Goal: Information Seeking & Learning: Check status

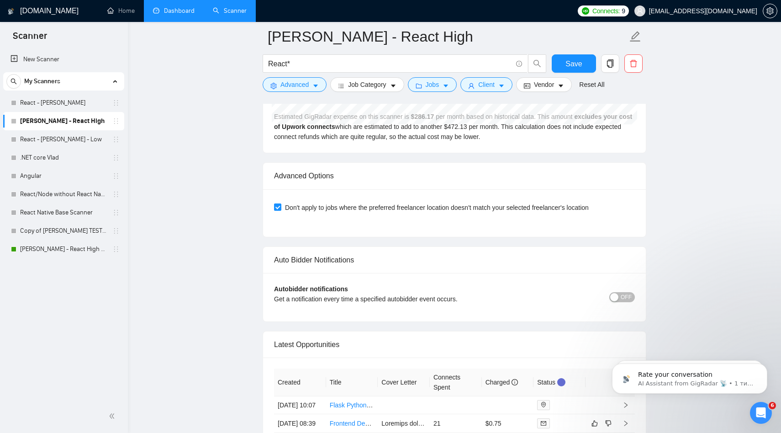
click at [175, 15] on link "Dashboard" at bounding box center [174, 11] width 42 height 8
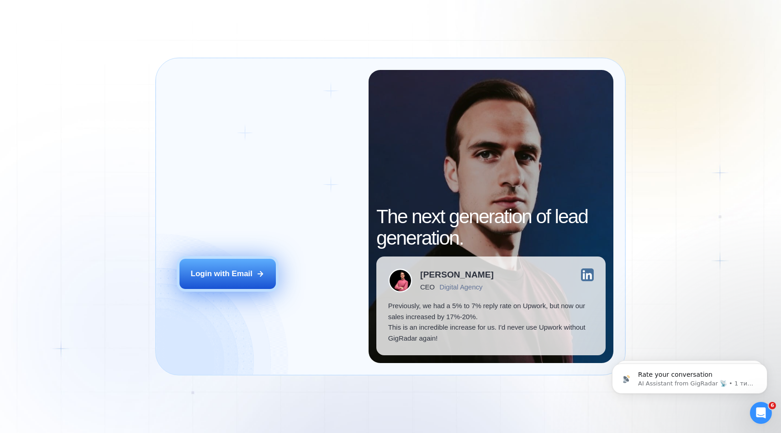
click at [229, 277] on div "Login with Email" at bounding box center [222, 273] width 62 height 11
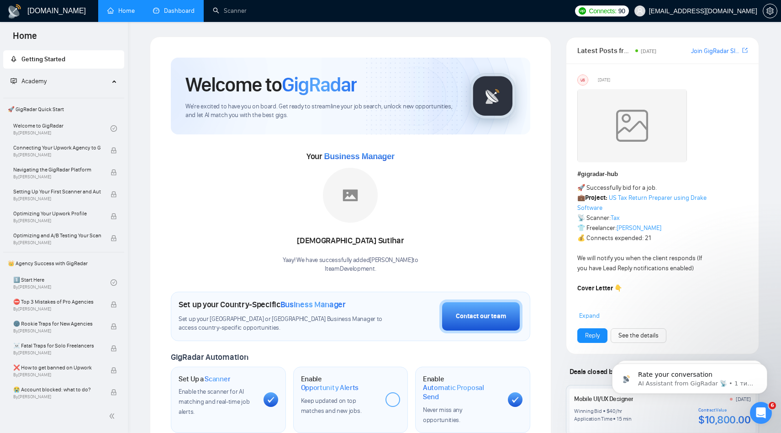
click at [182, 10] on link "Dashboard" at bounding box center [174, 11] width 42 height 8
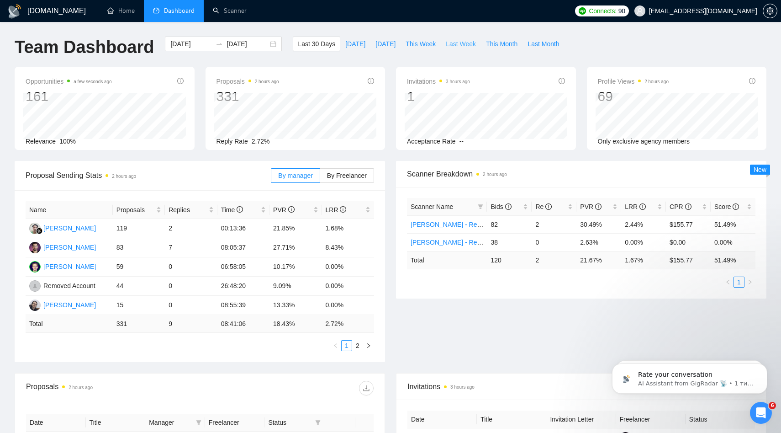
click at [455, 44] on span "Last Week" at bounding box center [461, 44] width 30 height 10
type input "2025-09-01"
type input "2025-09-07"
click at [355, 178] on span "By Freelancer" at bounding box center [347, 175] width 40 height 7
click at [320, 178] on input "By Freelancer" at bounding box center [320, 178] width 0 height 0
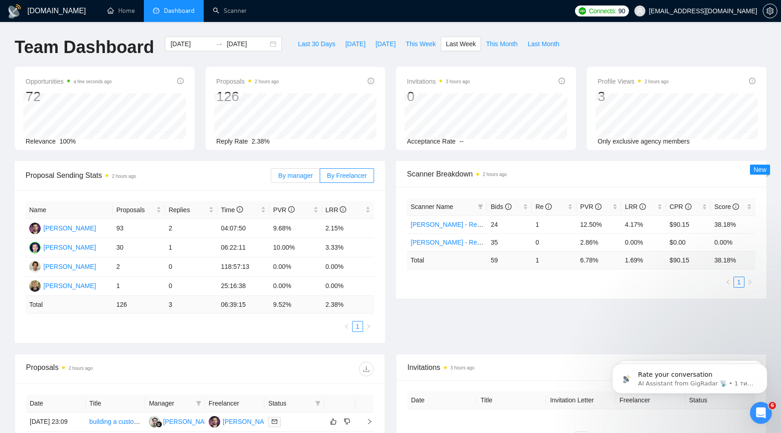
click at [287, 173] on span "By manager" at bounding box center [295, 175] width 34 height 7
click at [271, 178] on input "By manager" at bounding box center [271, 178] width 0 height 0
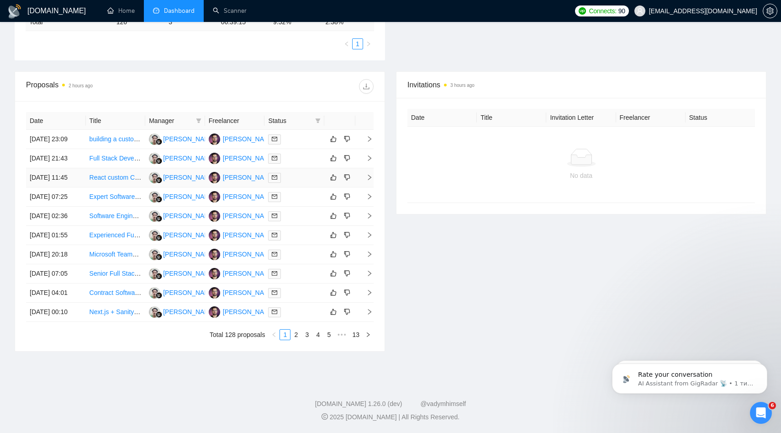
scroll to position [345, 0]
click at [295, 339] on link "2" at bounding box center [296, 334] width 10 height 10
click at [305, 339] on link "3" at bounding box center [307, 334] width 10 height 10
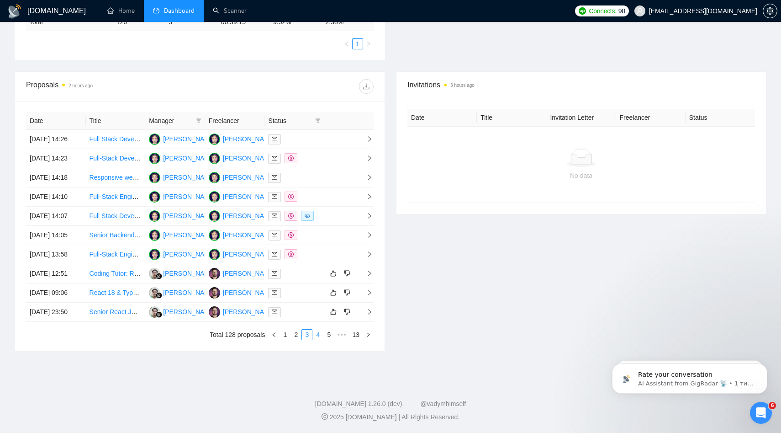
click at [319, 339] on link "4" at bounding box center [318, 334] width 10 height 10
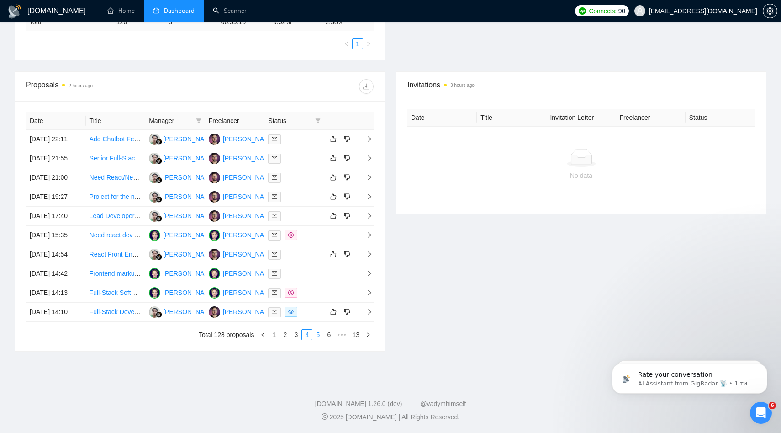
click at [319, 339] on link "5" at bounding box center [318, 334] width 10 height 10
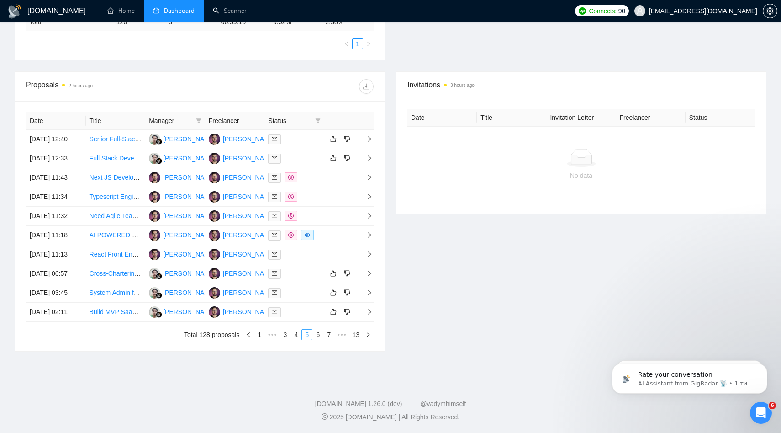
click at [319, 339] on link "6" at bounding box center [318, 334] width 10 height 10
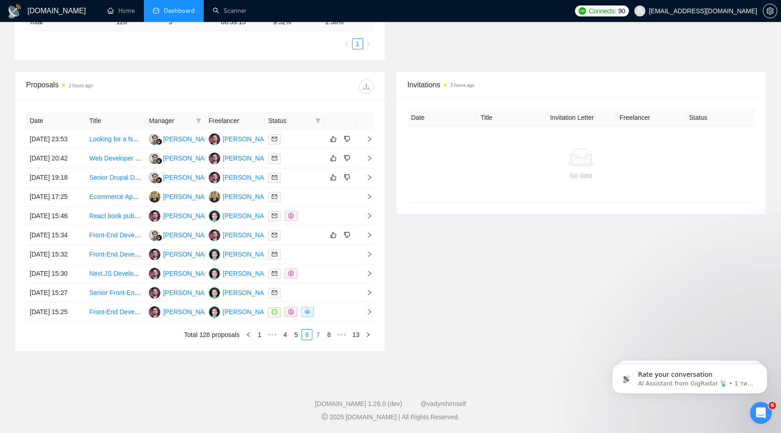
click at [319, 339] on link "7" at bounding box center [318, 334] width 10 height 10
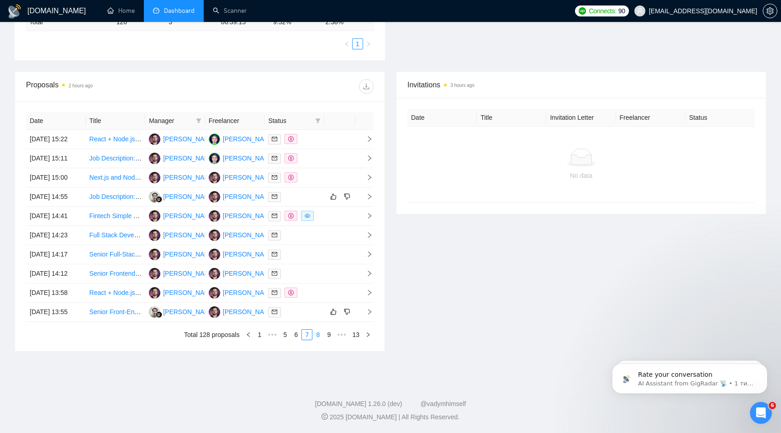
click at [319, 339] on link "8" at bounding box center [318, 334] width 10 height 10
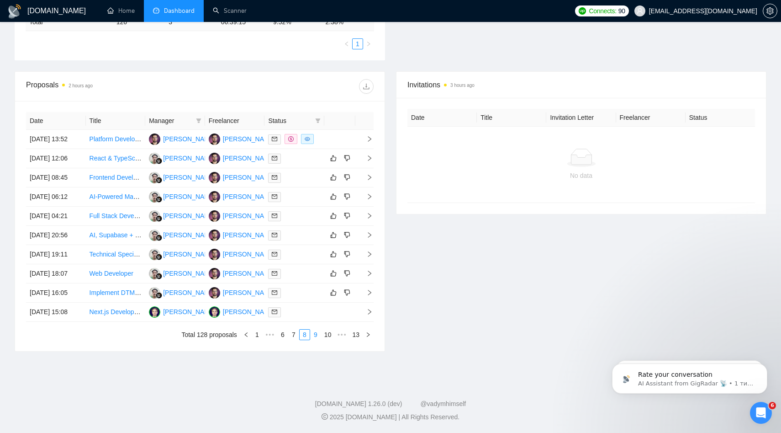
click at [317, 339] on link "9" at bounding box center [316, 334] width 10 height 10
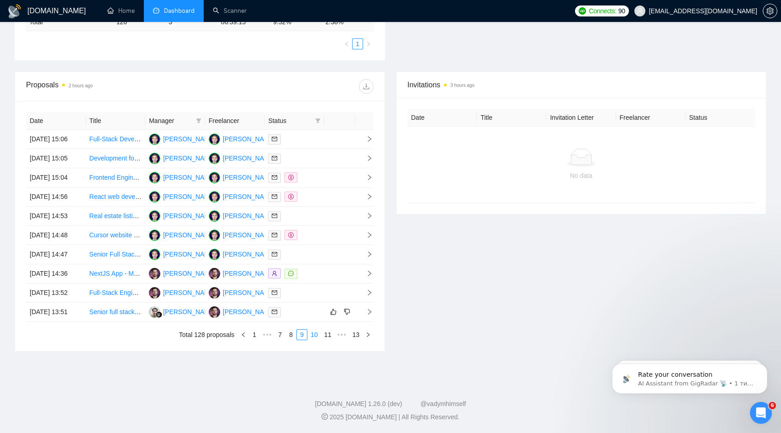
click at [317, 339] on link "10" at bounding box center [314, 334] width 13 height 10
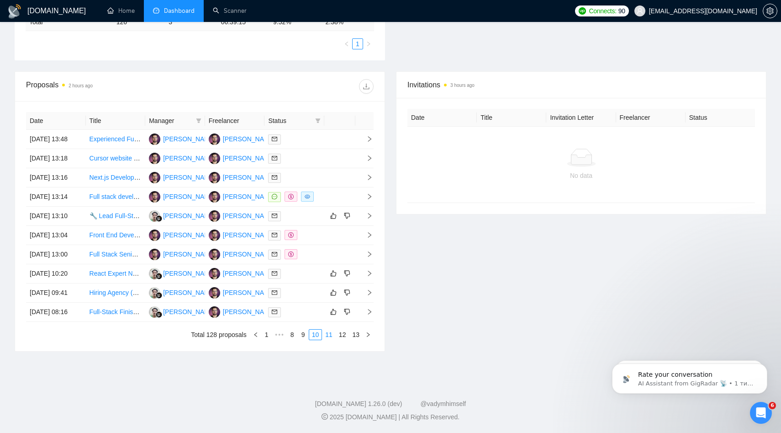
click at [327, 339] on link "11" at bounding box center [329, 334] width 13 height 10
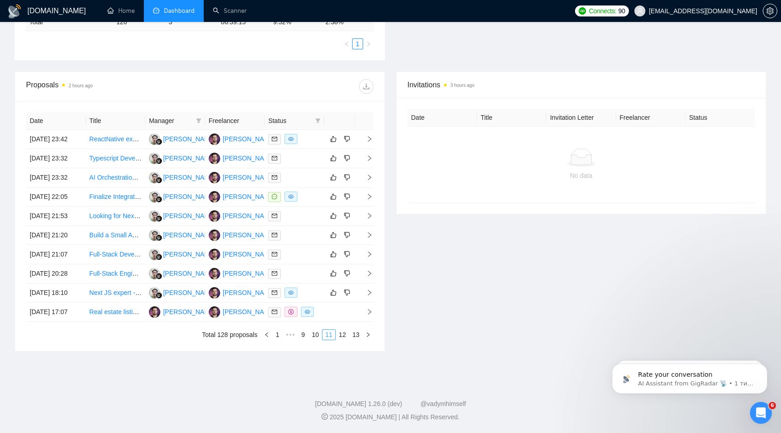
click at [327, 339] on link "11" at bounding box center [329, 334] width 13 height 10
click at [342, 339] on link "12" at bounding box center [342, 334] width 13 height 10
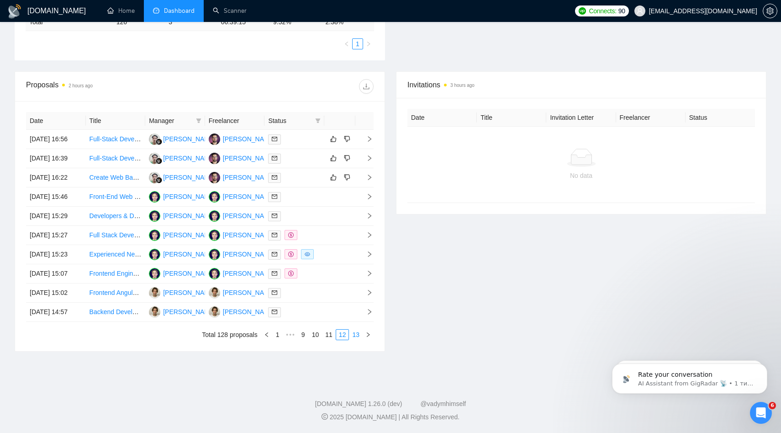
click at [355, 339] on link "13" at bounding box center [355, 334] width 13 height 10
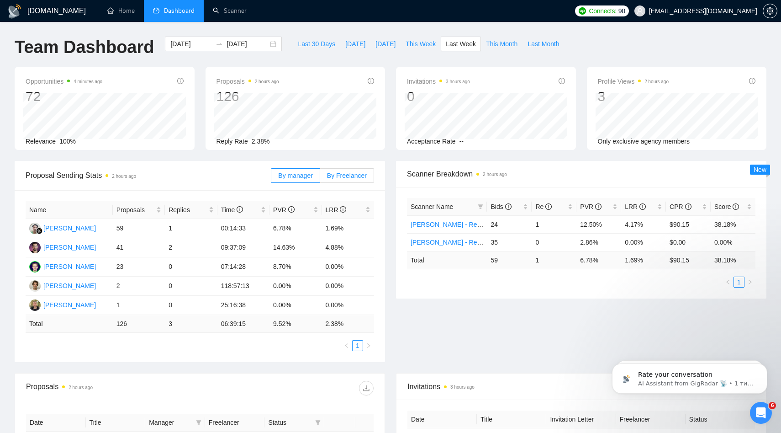
click at [324, 175] on label "By Freelancer" at bounding box center [347, 175] width 54 height 15
click at [320, 178] on input "By Freelancer" at bounding box center [320, 178] width 0 height 0
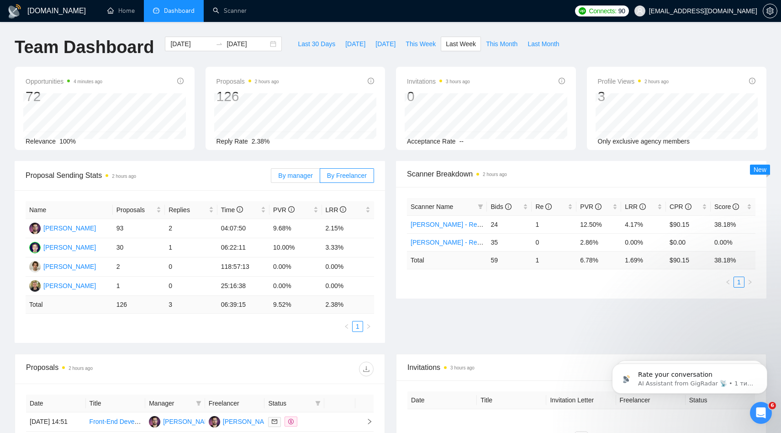
click at [297, 176] on span "By manager" at bounding box center [295, 175] width 34 height 7
click at [271, 178] on input "By manager" at bounding box center [271, 178] width 0 height 0
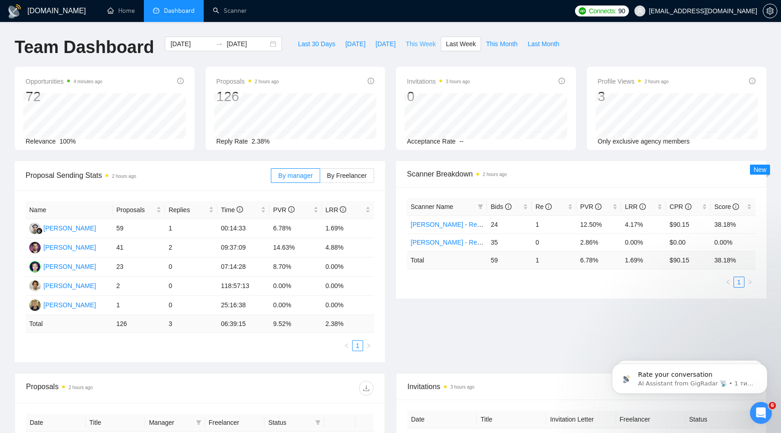
click at [416, 46] on span "This Week" at bounding box center [421, 44] width 30 height 10
type input "[DATE]"
type input "2025-09-14"
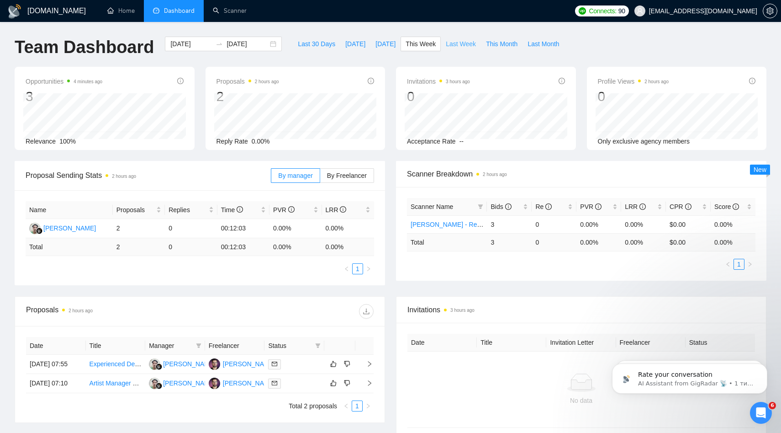
click at [459, 44] on span "Last Week" at bounding box center [461, 44] width 30 height 10
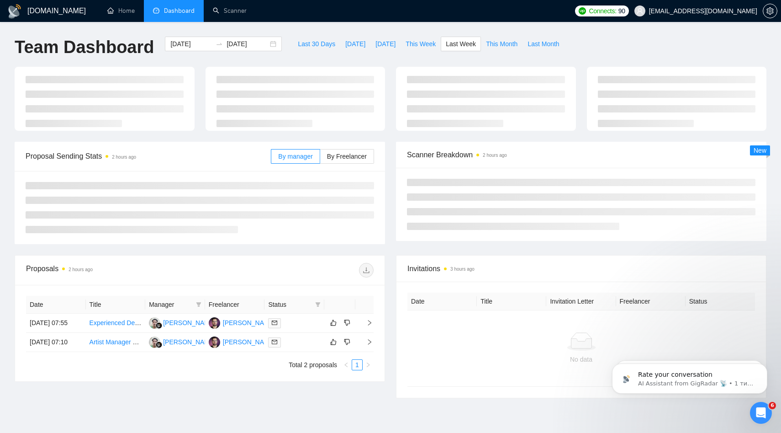
type input "2025-09-01"
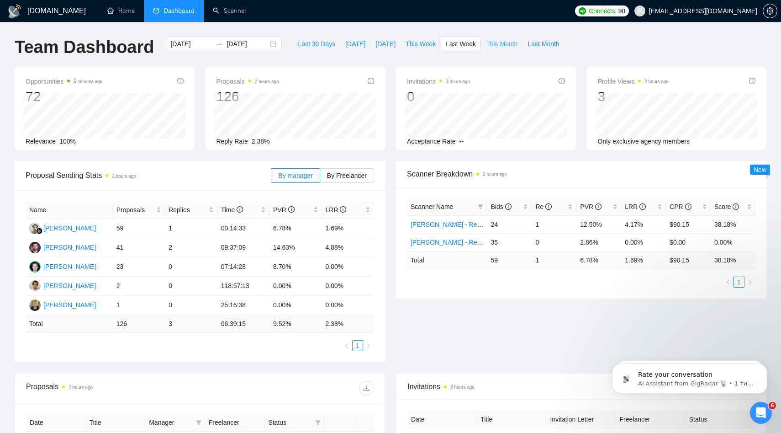
click at [509, 44] on span "This Month" at bounding box center [502, 44] width 32 height 10
click at [461, 43] on span "Last Week" at bounding box center [461, 44] width 30 height 10
type input "2025-09-07"
click at [534, 45] on span "Last Month" at bounding box center [544, 44] width 32 height 10
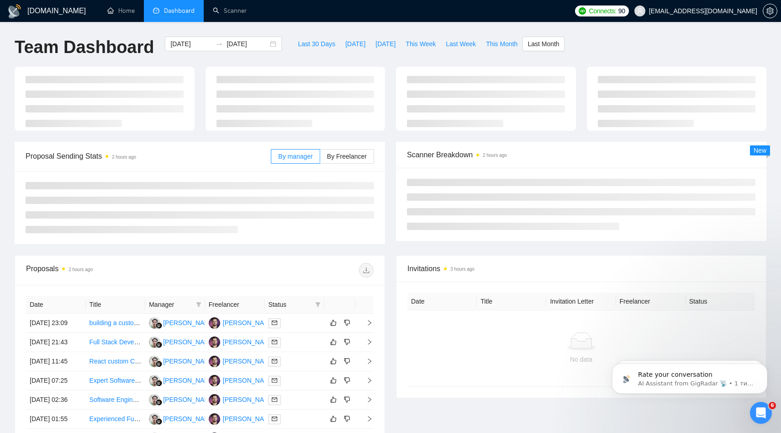
type input "2025-08-01"
type input "2025-08-31"
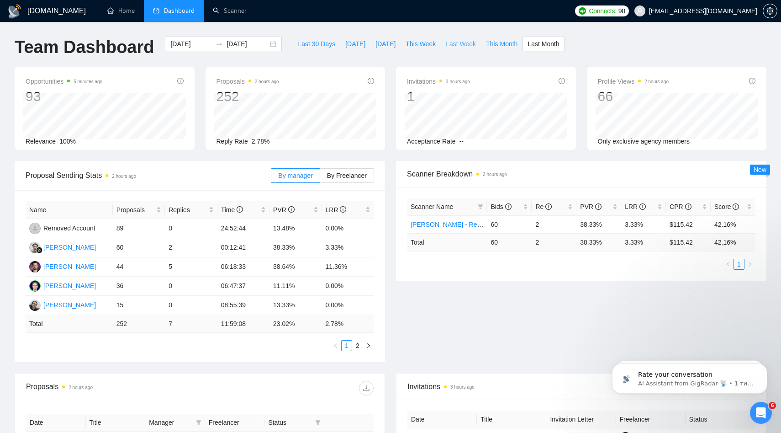
click at [461, 44] on span "Last Week" at bounding box center [461, 44] width 30 height 10
type input "2025-09-01"
type input "2025-09-07"
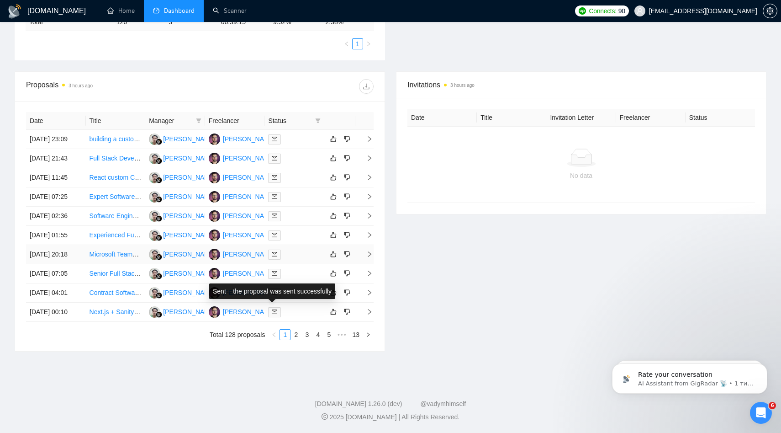
scroll to position [309, 0]
click at [296, 339] on link "2" at bounding box center [296, 334] width 10 height 10
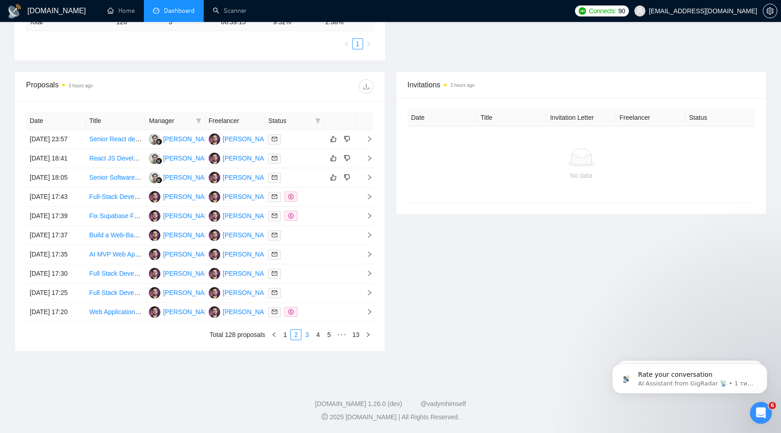
click at [306, 339] on link "3" at bounding box center [307, 334] width 10 height 10
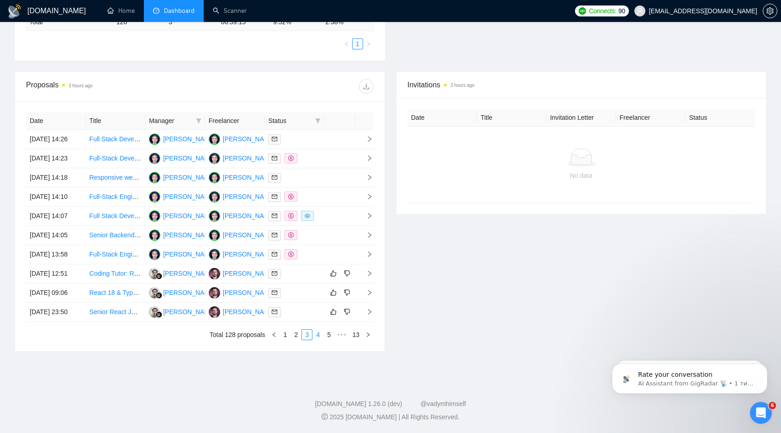
click at [320, 339] on link "4" at bounding box center [318, 334] width 10 height 10
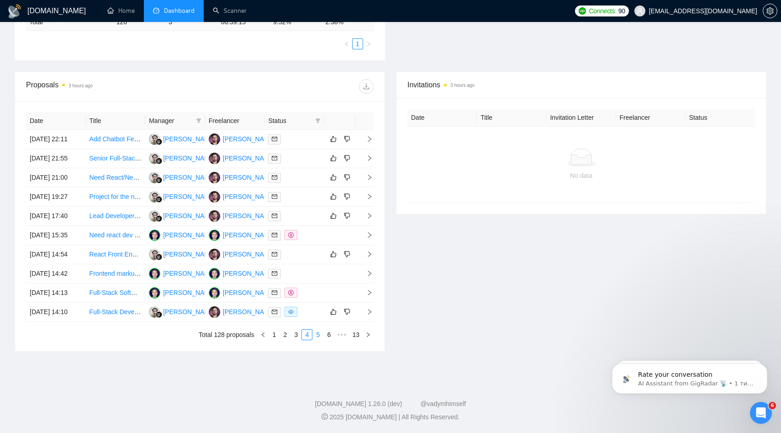
click at [320, 339] on link "5" at bounding box center [318, 334] width 10 height 10
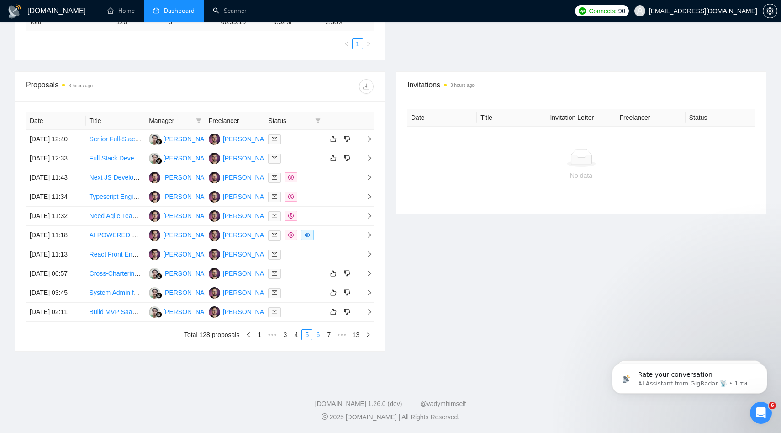
click at [317, 339] on link "6" at bounding box center [318, 334] width 10 height 10
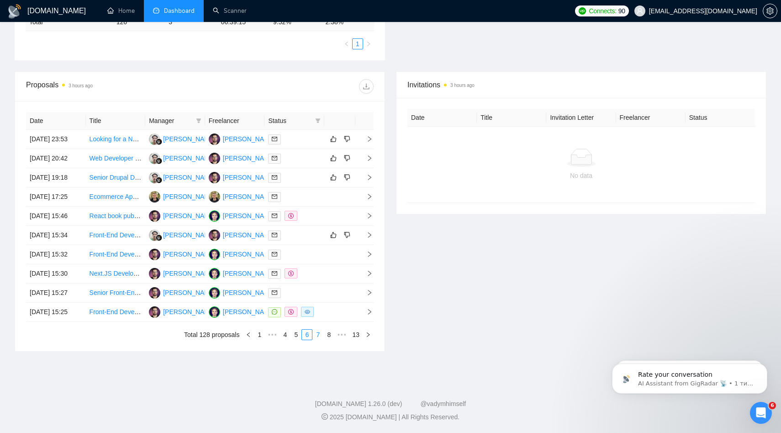
click at [319, 339] on link "7" at bounding box center [318, 334] width 10 height 10
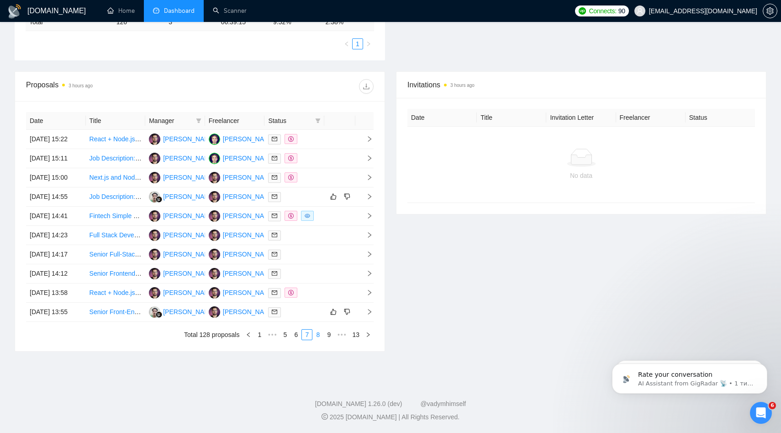
click at [317, 339] on link "8" at bounding box center [318, 334] width 10 height 10
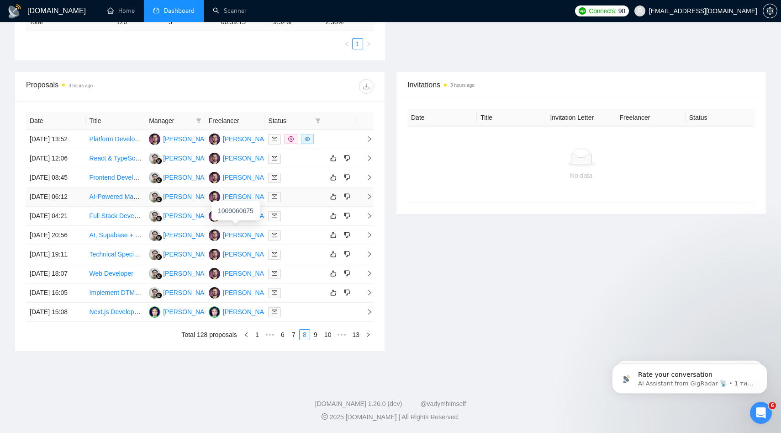
scroll to position [380, 0]
click at [368, 340] on button "button" at bounding box center [368, 334] width 11 height 11
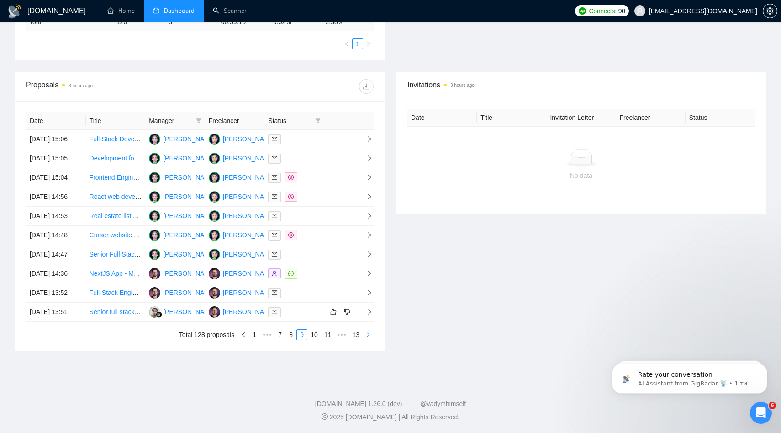
click at [368, 340] on button "button" at bounding box center [368, 334] width 11 height 11
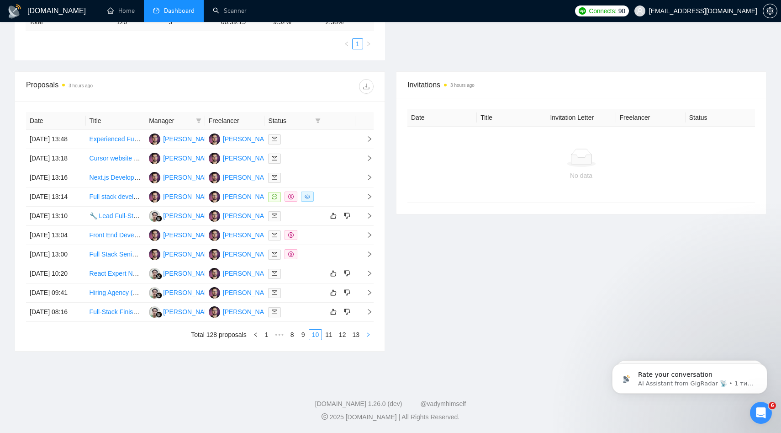
click at [368, 340] on button "button" at bounding box center [368, 334] width 11 height 11
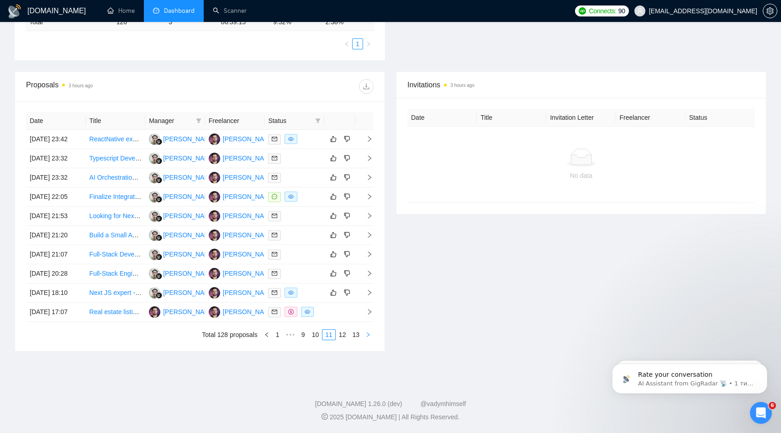
click at [368, 340] on button "button" at bounding box center [368, 334] width 11 height 11
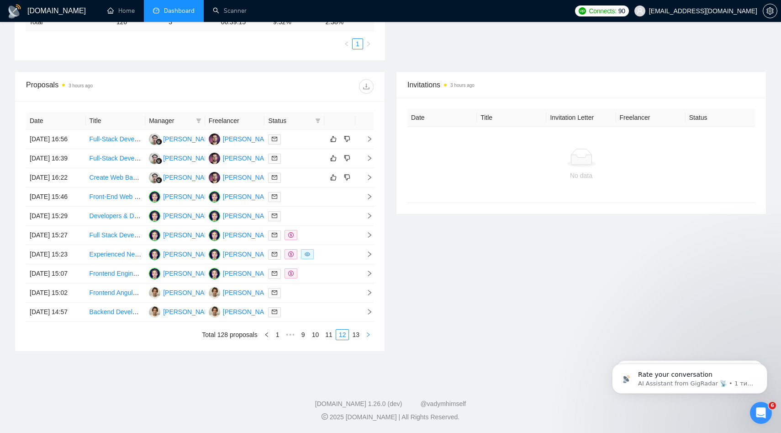
click at [367, 340] on button "button" at bounding box center [368, 334] width 11 height 11
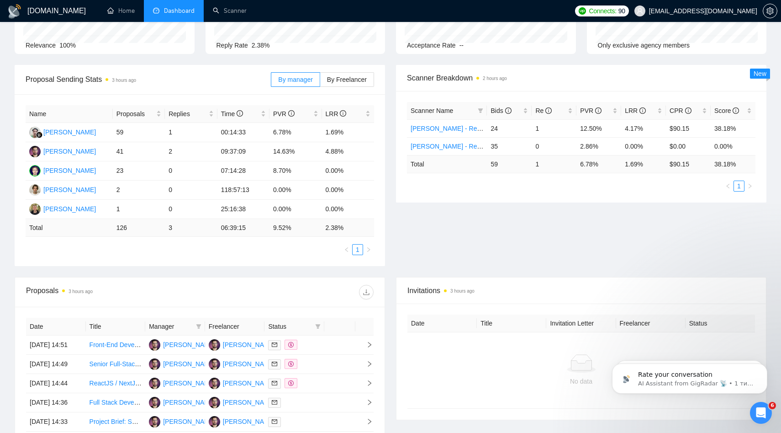
scroll to position [94, 0]
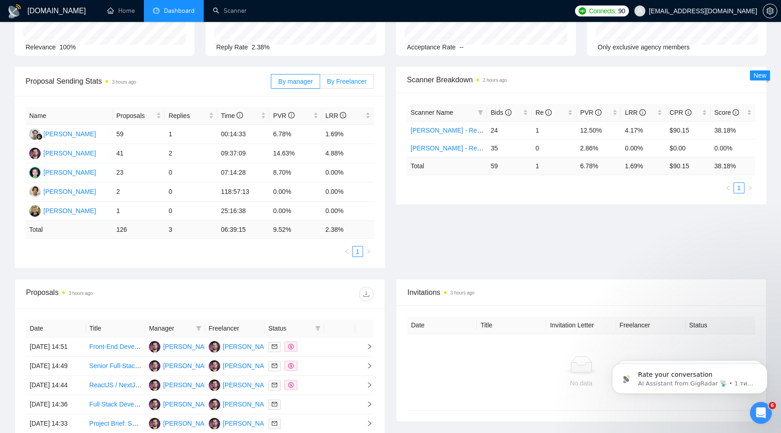
click at [335, 85] on label "By Freelancer" at bounding box center [347, 81] width 54 height 15
click at [320, 84] on input "By Freelancer" at bounding box center [320, 84] width 0 height 0
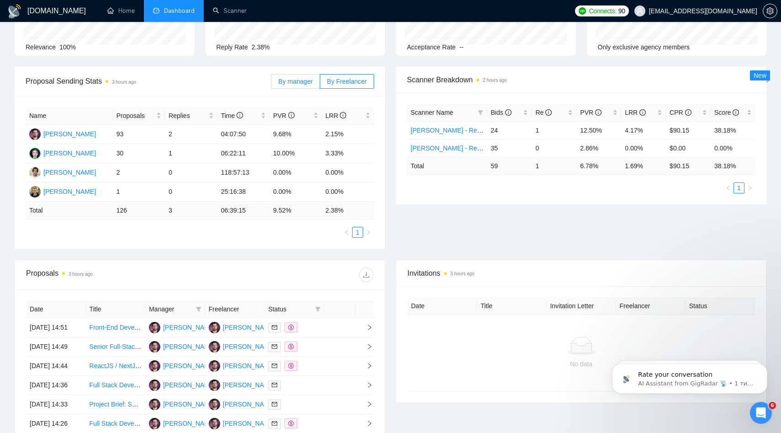
click at [308, 82] on span "By manager" at bounding box center [295, 81] width 34 height 7
click at [271, 84] on input "By manager" at bounding box center [271, 84] width 0 height 0
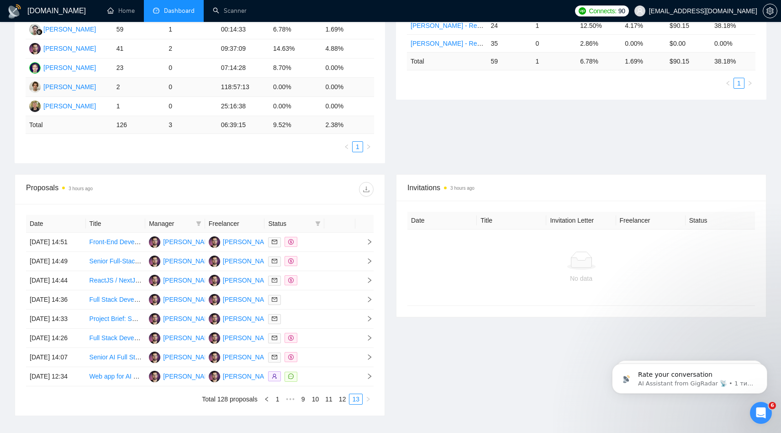
scroll to position [198, 0]
click at [237, 7] on link "Scanner" at bounding box center [230, 11] width 34 height 8
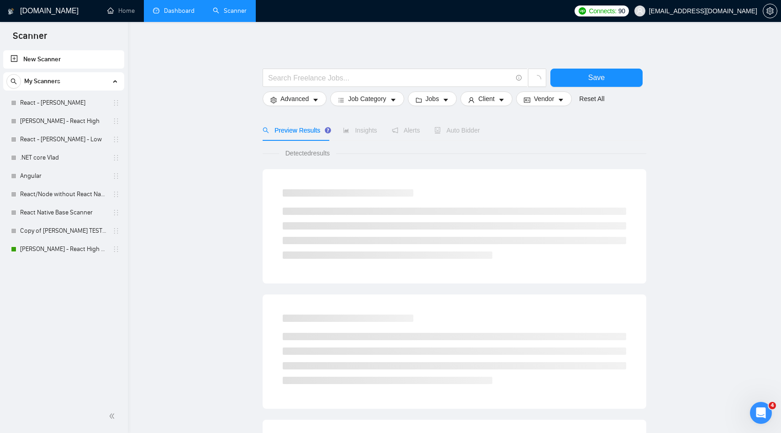
click at [172, 15] on link "Dashboard" at bounding box center [174, 11] width 42 height 8
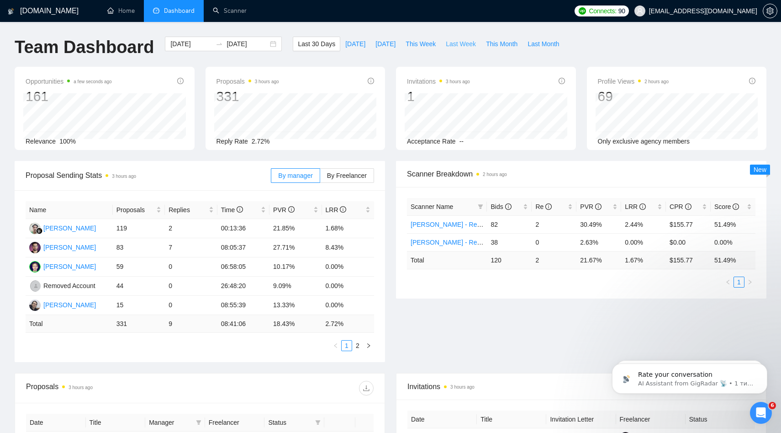
click at [464, 47] on span "Last Week" at bounding box center [461, 44] width 30 height 10
type input "2025-09-01"
type input "2025-09-07"
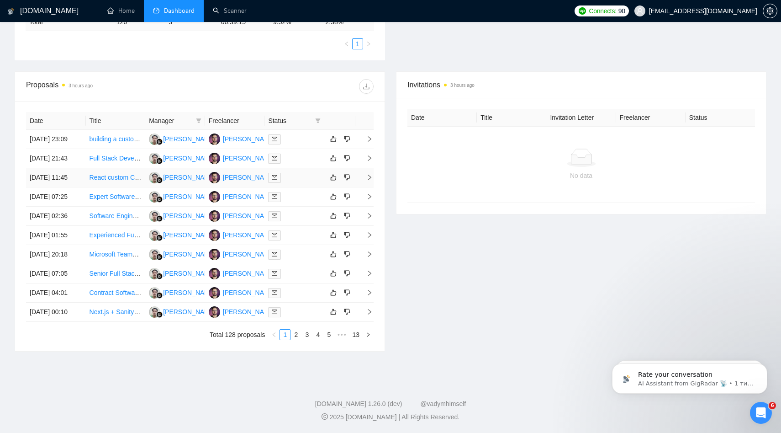
scroll to position [360, 0]
click at [298, 339] on link "2" at bounding box center [296, 334] width 10 height 10
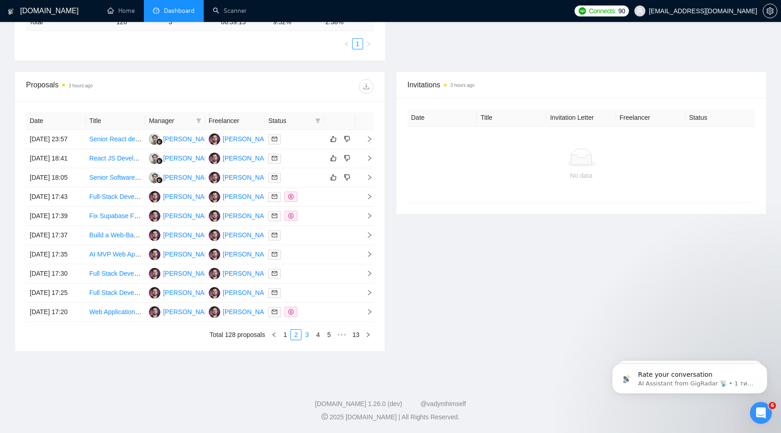
click at [307, 339] on link "3" at bounding box center [307, 334] width 10 height 10
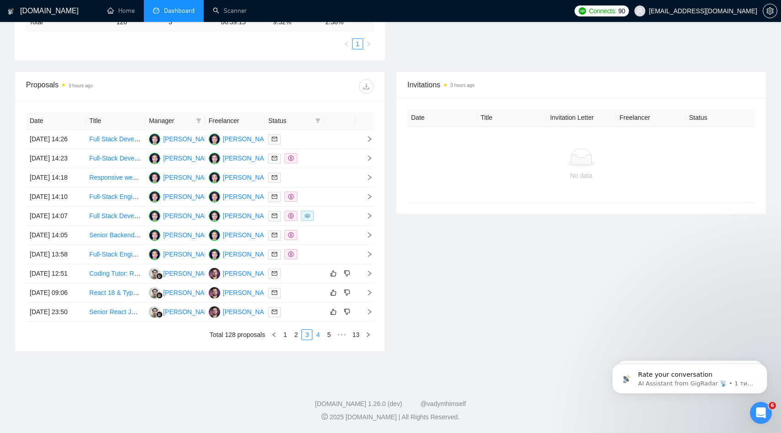
click at [319, 339] on link "4" at bounding box center [318, 334] width 10 height 10
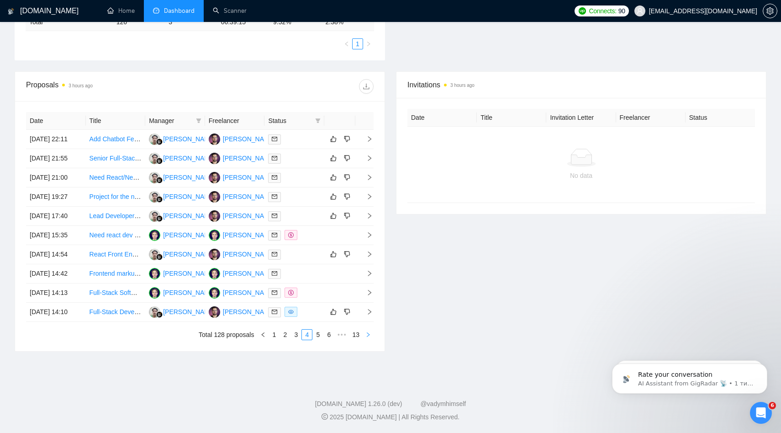
click at [369, 337] on icon "right" at bounding box center [368, 334] width 3 height 5
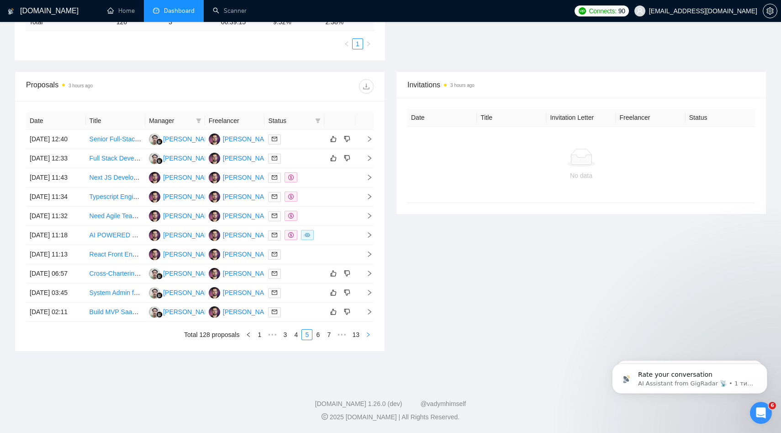
click at [369, 337] on icon "right" at bounding box center [368, 334] width 3 height 5
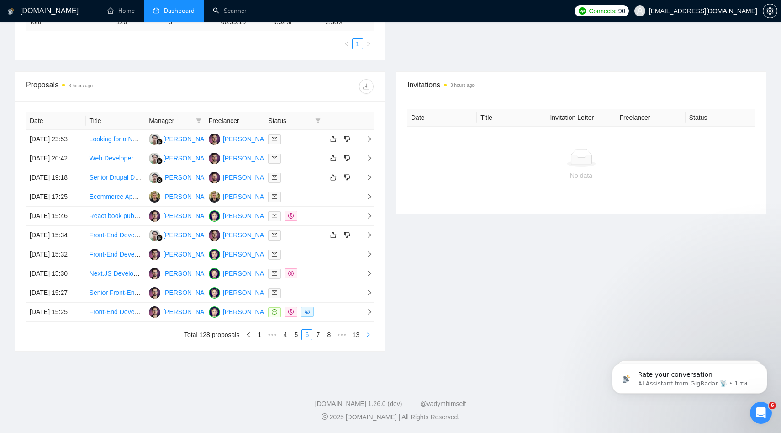
click at [368, 337] on icon "right" at bounding box center [368, 334] width 3 height 5
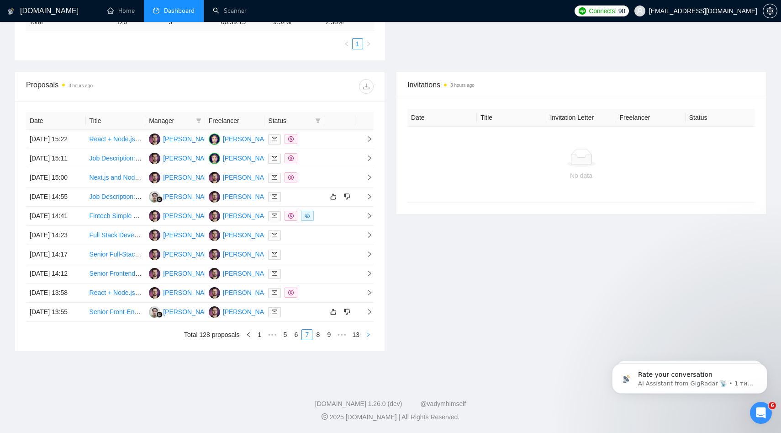
click at [368, 337] on icon "right" at bounding box center [368, 334] width 3 height 5
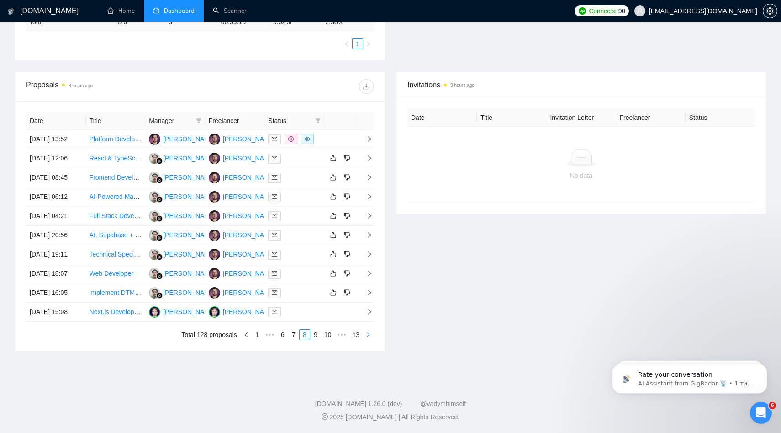
click at [368, 337] on icon "right" at bounding box center [368, 334] width 3 height 5
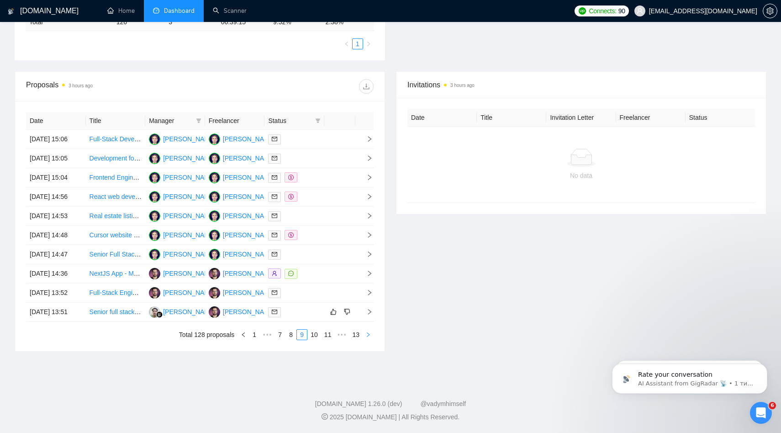
click at [368, 337] on icon "right" at bounding box center [368, 334] width 3 height 5
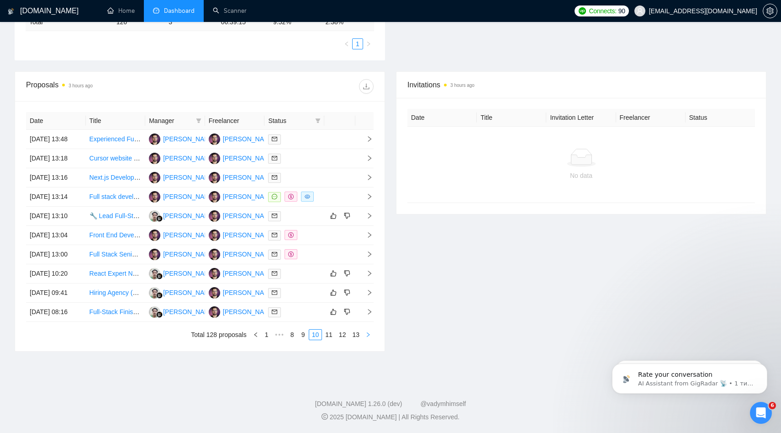
click at [368, 337] on icon "right" at bounding box center [368, 334] width 3 height 5
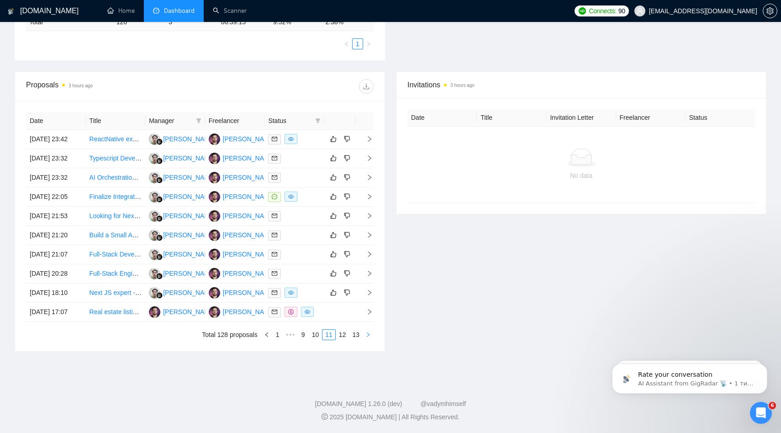
click at [368, 337] on icon "right" at bounding box center [368, 334] width 3 height 5
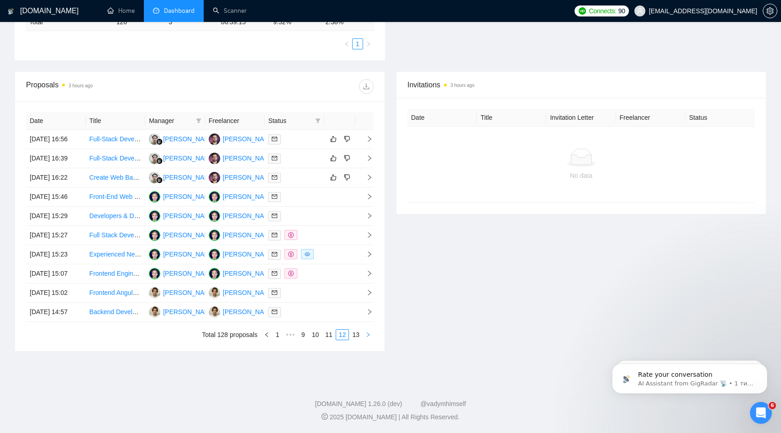
click at [368, 337] on icon "right" at bounding box center [368, 334] width 3 height 5
